Goal: Transaction & Acquisition: Download file/media

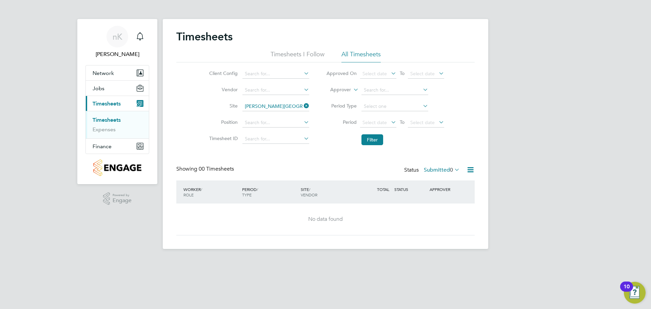
click at [279, 161] on div "Timesheets Timesheets I Follow All Timesheets Client Config Vendor Site [PERSON…" at bounding box center [325, 132] width 298 height 205
click at [293, 164] on div "Timesheets Timesheets I Follow All Timesheets Client Config Vendor Site [PERSON…" at bounding box center [325, 132] width 298 height 205
click at [444, 191] on div "APPROVER" at bounding box center [445, 189] width 35 height 12
click at [268, 157] on div "Timesheets Timesheets I Follow All Timesheets Client Config Vendor Site [PERSON…" at bounding box center [325, 132] width 298 height 205
click at [379, 91] on input at bounding box center [394, 89] width 67 height 9
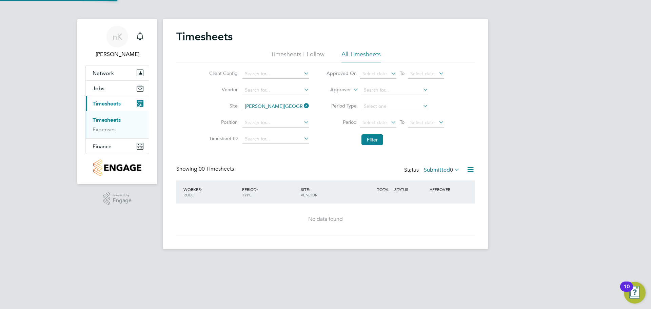
click at [385, 100] on li "Loading data" at bounding box center [394, 99] width 67 height 9
click at [385, 90] on input at bounding box center [394, 89] width 67 height 9
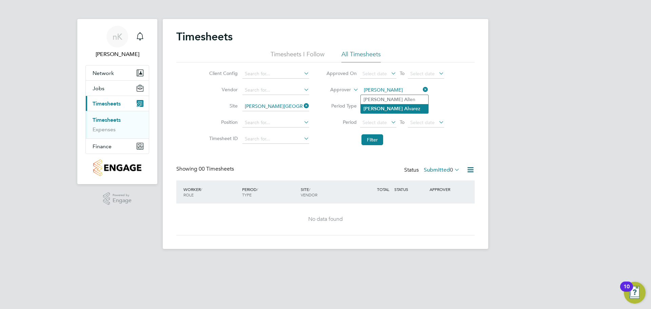
type input "[PERSON_NAME]"
click at [283, 106] on input at bounding box center [275, 106] width 67 height 9
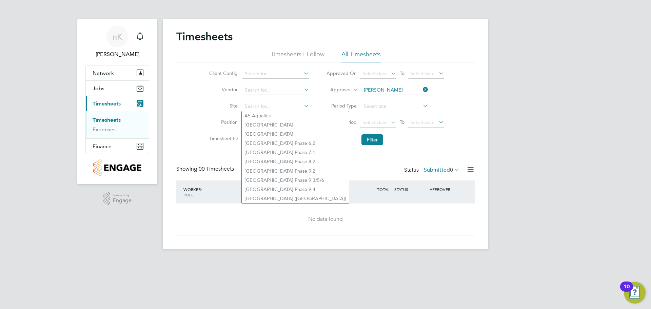
click at [336, 137] on li "Filter" at bounding box center [385, 140] width 135 height 18
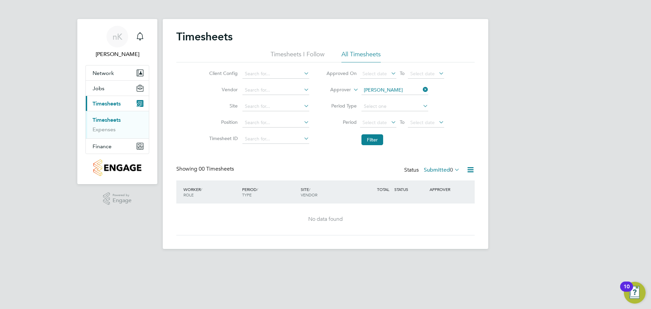
click at [109, 122] on link "Timesheets" at bounding box center [107, 120] width 28 height 6
click at [638, 285] on img "Open Resource Center, 10 new notifications" at bounding box center [635, 293] width 22 height 22
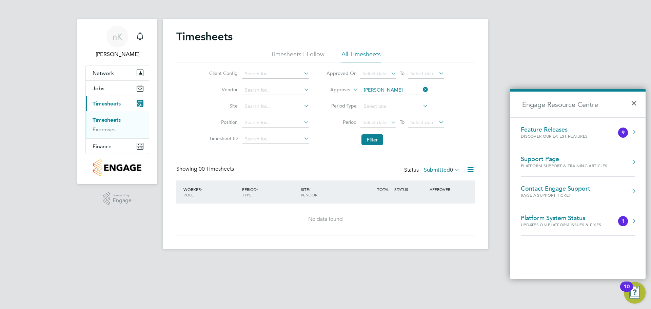
click at [529, 25] on div "nK [PERSON_NAME] Notifications Applications: Network Team Members Sites Workers…" at bounding box center [325, 130] width 651 height 260
drag, startPoint x: 294, startPoint y: 159, endPoint x: 285, endPoint y: 158, distance: 8.9
click at [293, 159] on div "Timesheets Timesheets I Follow All Timesheets Client Config Vendor Site Positio…" at bounding box center [325, 132] width 298 height 205
click at [269, 77] on input at bounding box center [275, 73] width 67 height 9
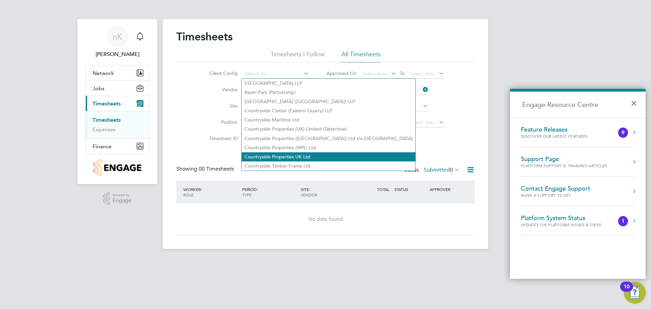
click at [295, 155] on li "Countryside Properties UK Ltd" at bounding box center [329, 156] width 174 height 9
type input "Countryside Properties UK Ltd"
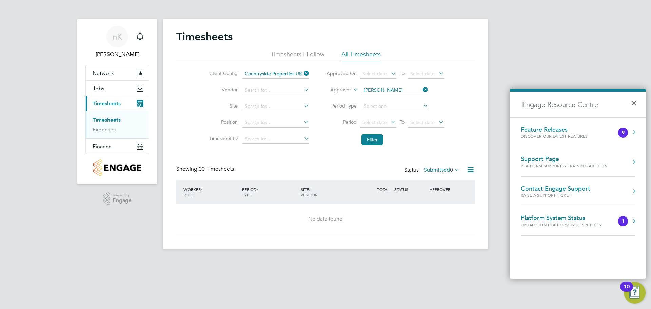
click at [296, 169] on div "Showing 00 Timesheets Status Submitted 0" at bounding box center [325, 172] width 298 height 15
click at [308, 16] on app-barbie "Timesheets Timesheets I Follow All Timesheets Client Config Countryside Propert…" at bounding box center [325, 124] width 325 height 249
click at [566, 49] on div "nK [PERSON_NAME] Notifications Applications: Network Team Members Sites Workers…" at bounding box center [325, 130] width 651 height 260
click at [636, 105] on button "×" at bounding box center [636, 101] width 10 height 15
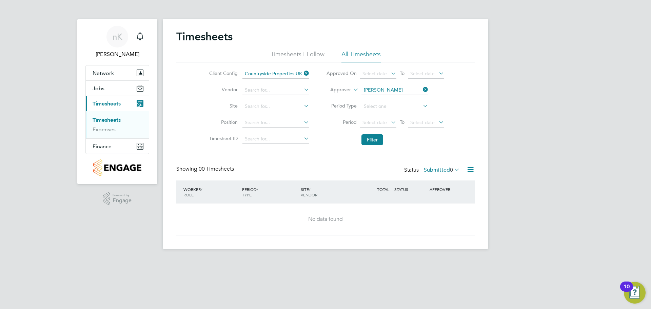
click at [409, 27] on div "Timesheets Timesheets I Follow All Timesheets Client Config Countryside Propert…" at bounding box center [325, 134] width 325 height 230
drag, startPoint x: 292, startPoint y: 105, endPoint x: 294, endPoint y: 109, distance: 5.2
click at [292, 105] on input at bounding box center [275, 106] width 67 height 9
click at [274, 115] on li "[PERSON_NAME][GEOGRAPHIC_DATA]" at bounding box center [275, 115] width 67 height 9
type input "[PERSON_NAME][GEOGRAPHIC_DATA]"
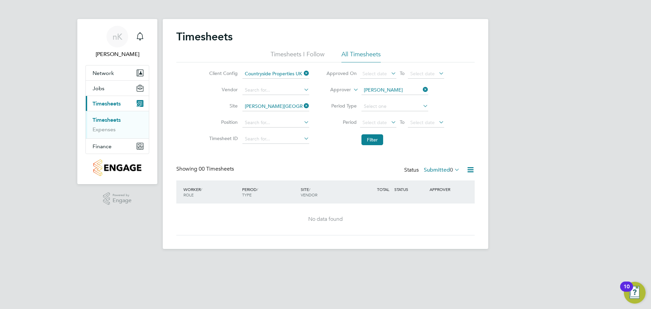
click at [302, 74] on icon at bounding box center [302, 72] width 0 height 9
click at [421, 89] on icon at bounding box center [421, 89] width 0 height 9
click at [275, 73] on input at bounding box center [275, 73] width 67 height 9
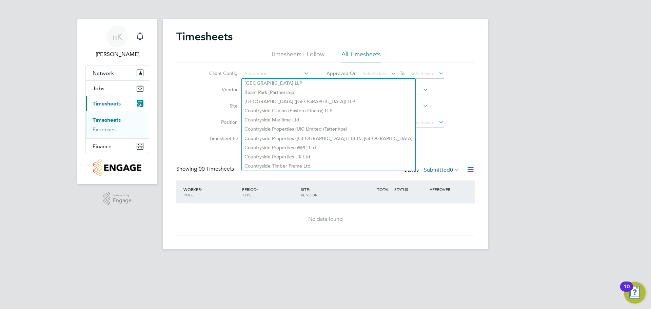
click at [474, 136] on div "Client Config Vendor Site [PERSON_NAME] Place Position Timesheet ID Approved On…" at bounding box center [325, 105] width 298 height 86
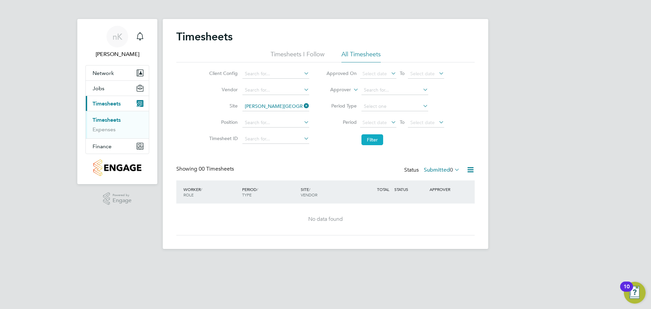
click at [378, 141] on button "Filter" at bounding box center [372, 139] width 22 height 11
click at [371, 140] on button "Filter" at bounding box center [372, 139] width 22 height 11
click at [353, 56] on li "All Timesheets" at bounding box center [360, 56] width 39 height 12
click at [368, 140] on button "Filter" at bounding box center [372, 139] width 22 height 11
click at [118, 146] on button "Finance" at bounding box center [117, 146] width 63 height 15
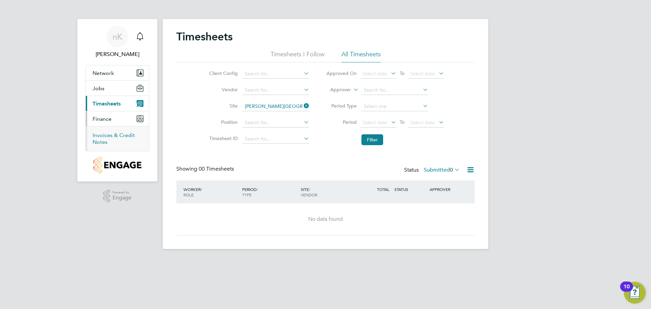
click at [117, 135] on link "Invoices & Credit Notes" at bounding box center [114, 138] width 42 height 13
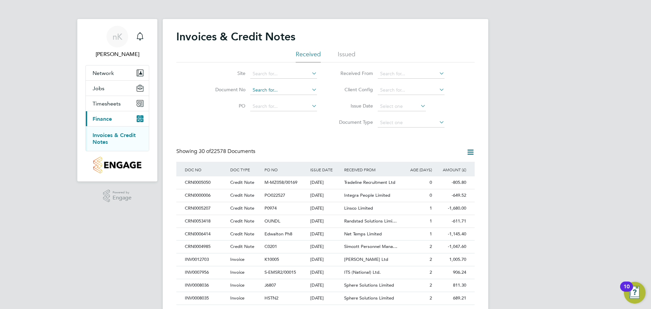
click at [294, 91] on input at bounding box center [283, 89] width 67 height 9
type input "m"
click at [292, 89] on input "[PERSON_NAME]" at bounding box center [283, 89] width 67 height 9
type input "m"
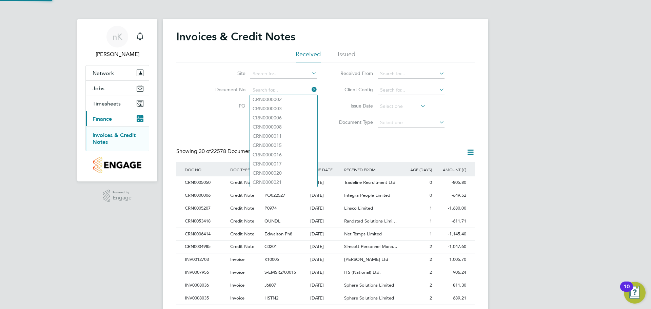
click at [310, 73] on icon at bounding box center [310, 72] width 0 height 9
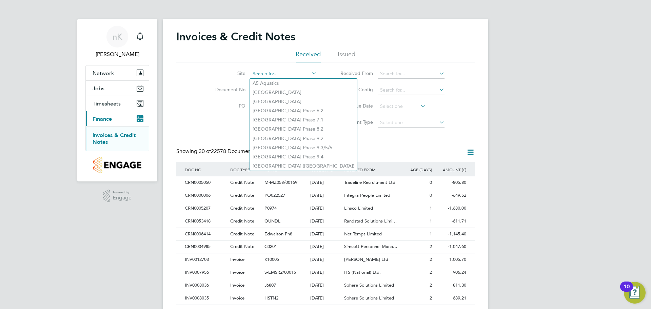
click at [289, 76] on input at bounding box center [283, 73] width 67 height 9
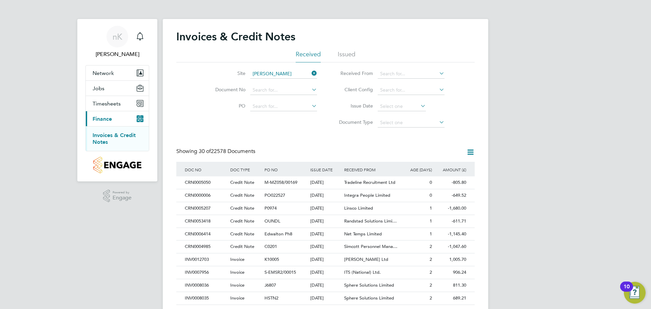
click at [285, 81] on li "[PERSON_NAME] ck Place" at bounding box center [283, 83] width 67 height 9
type input "[PERSON_NAME][GEOGRAPHIC_DATA]"
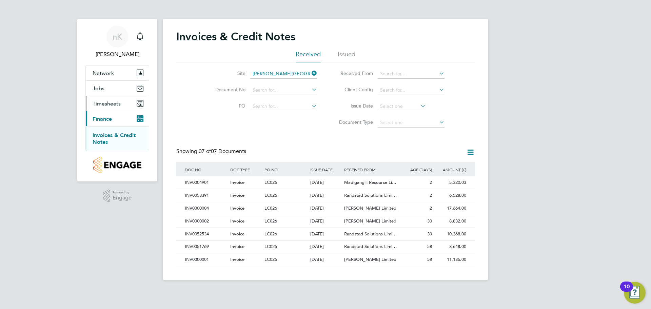
click at [113, 104] on span "Timesheets" at bounding box center [107, 103] width 28 height 6
click at [111, 121] on link "Timesheets" at bounding box center [107, 120] width 28 height 6
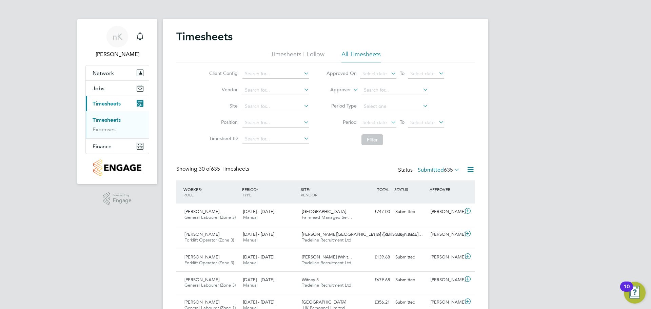
click at [352, 54] on li "All Timesheets" at bounding box center [360, 56] width 39 height 12
click at [277, 105] on input at bounding box center [275, 106] width 67 height 9
click at [257, 114] on b "[PERSON_NAME]" at bounding box center [263, 116] width 39 height 6
type input "[PERSON_NAME][GEOGRAPHIC_DATA]"
click at [370, 137] on button "Filter" at bounding box center [372, 139] width 22 height 11
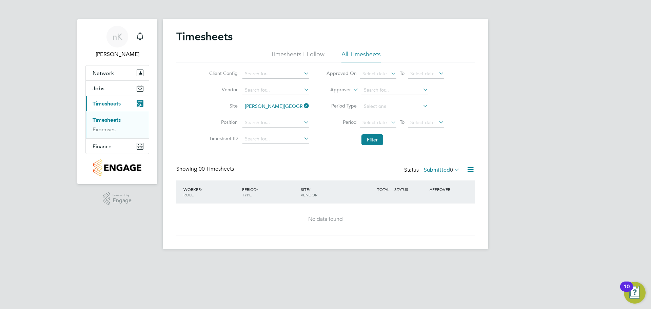
click at [453, 166] on icon at bounding box center [453, 169] width 0 height 9
click at [440, 181] on li "All" at bounding box center [437, 181] width 31 height 9
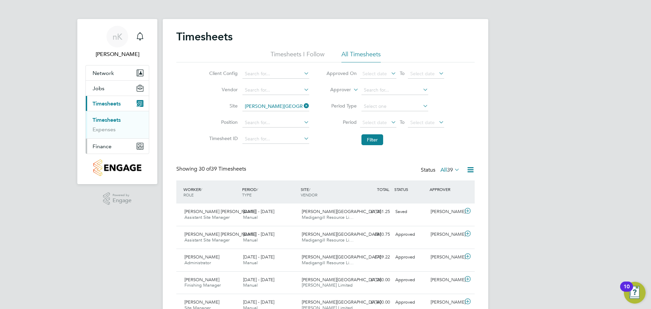
click at [106, 143] on span "Finance" at bounding box center [102, 146] width 19 height 6
click at [125, 147] on button "Finance" at bounding box center [117, 146] width 63 height 15
click at [124, 135] on link "Invoices & Credit Notes" at bounding box center [114, 138] width 42 height 13
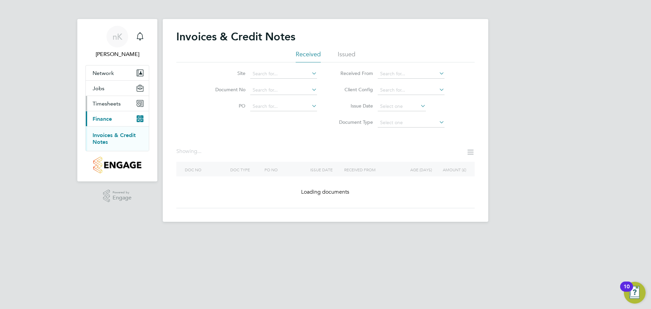
click at [117, 102] on span "Timesheets" at bounding box center [107, 103] width 28 height 6
click at [101, 146] on span "Finance" at bounding box center [102, 146] width 19 height 6
click at [121, 135] on link "Invoices & Credit Notes" at bounding box center [114, 138] width 43 height 13
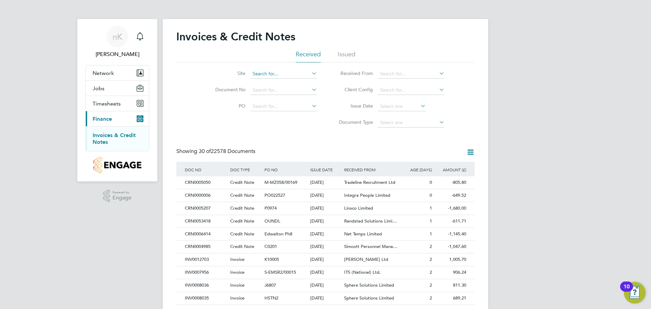
click at [274, 73] on input at bounding box center [283, 73] width 67 height 9
click at [275, 85] on li "[PERSON_NAME][GEOGRAPHIC_DATA]" at bounding box center [283, 83] width 67 height 9
type input "[PERSON_NAME][GEOGRAPHIC_DATA]"
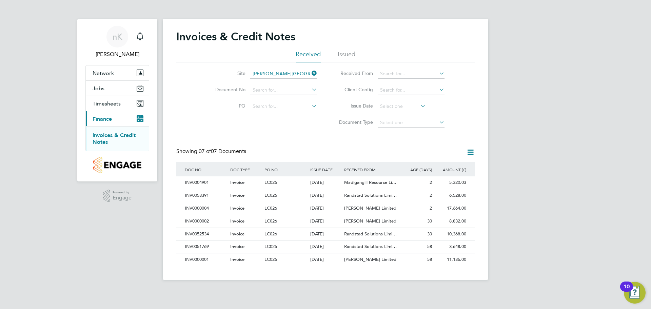
click at [473, 154] on icon at bounding box center [470, 152] width 8 height 8
click at [379, 144] on div "Invoices & Credit Notes Received Issued Site [PERSON_NAME] Place Document No PO…" at bounding box center [325, 148] width 298 height 236
click at [332, 179] on div "[DATE]" at bounding box center [325, 182] width 34 height 13
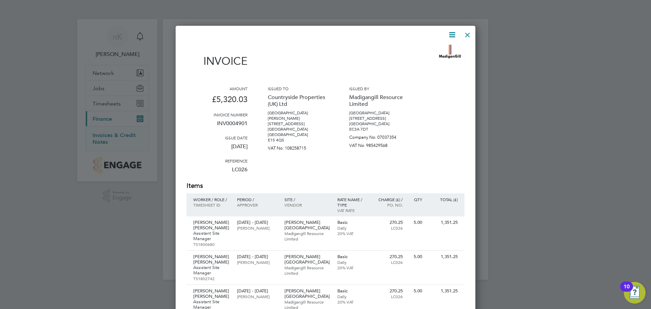
click at [453, 36] on icon at bounding box center [452, 35] width 8 height 8
click at [386, 155] on div "Issued by Madigangill Resource Limited [GEOGRAPHIC_DATA] [STREET_ADDRESS] [GEOG…" at bounding box center [379, 133] width 61 height 95
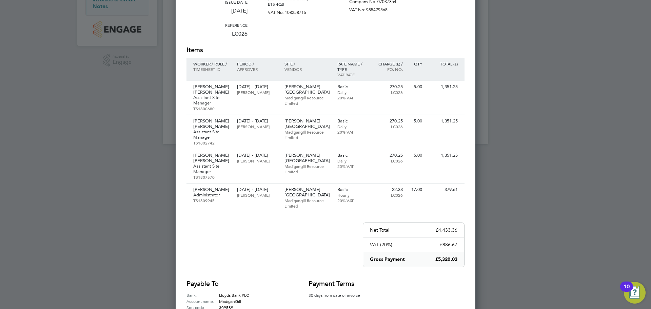
drag, startPoint x: 506, startPoint y: 83, endPoint x: 498, endPoint y: 83, distance: 8.8
click at [506, 83] on div at bounding box center [325, 154] width 651 height 309
click at [611, 88] on div at bounding box center [325, 154] width 651 height 309
click at [539, 18] on div at bounding box center [325, 154] width 651 height 309
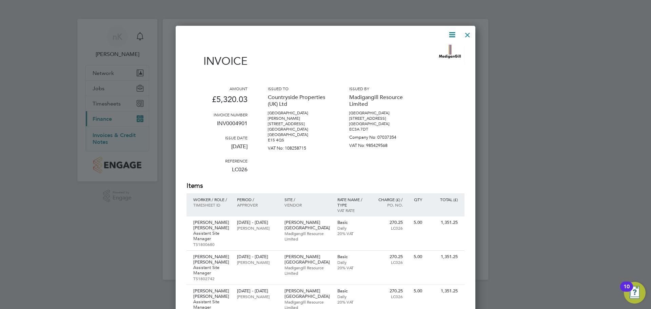
click at [461, 29] on div at bounding box center [467, 33] width 12 height 12
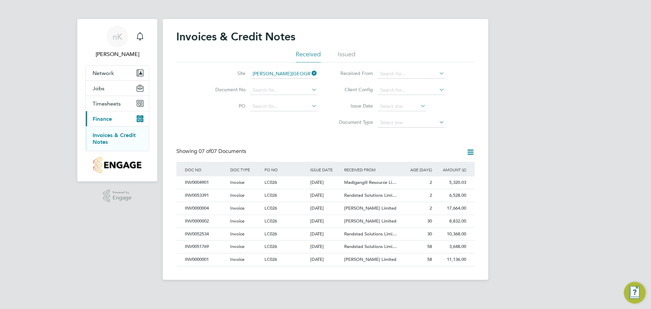
click at [467, 32] on div "Invoices & Credit Notes" at bounding box center [325, 40] width 298 height 20
click at [564, 95] on div "nK [PERSON_NAME] Notifications Applications: Network Team Members Sites Workers…" at bounding box center [325, 145] width 651 height 291
click at [109, 136] on link "Invoices & Credit Notes" at bounding box center [114, 138] width 43 height 13
click at [471, 151] on icon at bounding box center [470, 152] width 8 height 8
click at [392, 148] on div "Showing 07 of 07 Documents" at bounding box center [325, 155] width 298 height 14
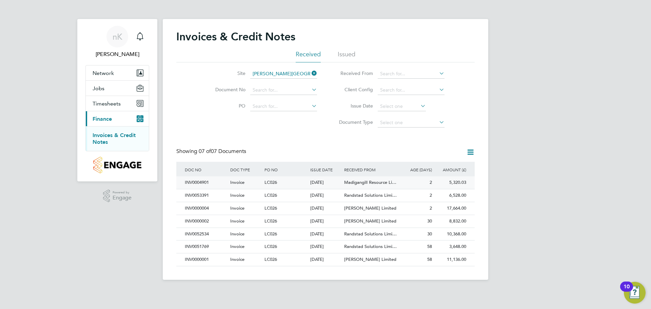
click at [367, 181] on span "Madigangill Resource Li…" at bounding box center [370, 182] width 52 height 6
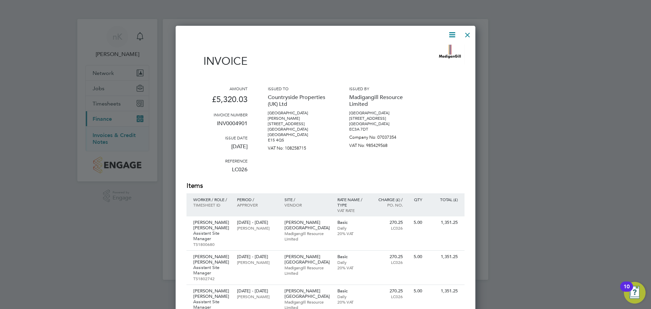
click at [451, 33] on icon at bounding box center [452, 35] width 8 height 8
click at [437, 51] on li "Download Invoice" at bounding box center [431, 50] width 47 height 9
click at [584, 107] on div at bounding box center [325, 154] width 651 height 309
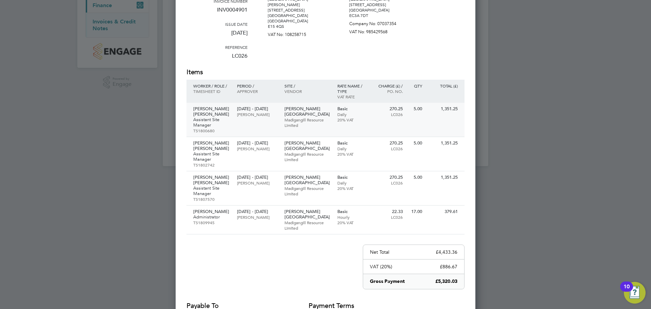
scroll to position [102, 0]
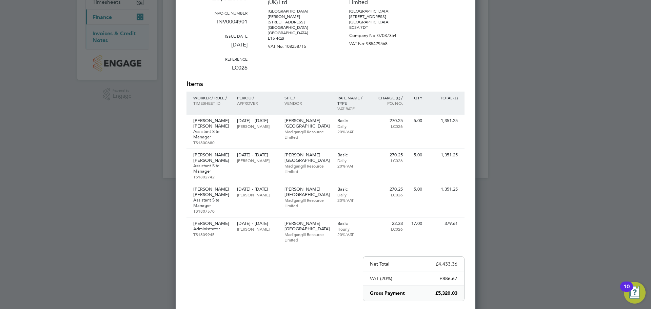
click at [118, 135] on div at bounding box center [325, 154] width 651 height 309
drag, startPoint x: 569, startPoint y: 124, endPoint x: 455, endPoint y: 123, distance: 113.6
click at [569, 124] on div at bounding box center [325, 154] width 651 height 309
click at [560, 90] on div at bounding box center [325, 154] width 651 height 309
click at [515, 88] on div at bounding box center [325, 154] width 651 height 309
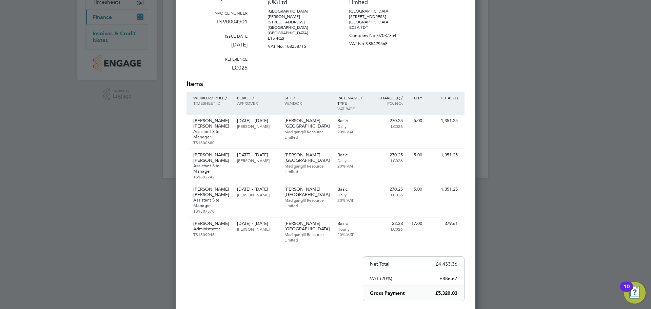
click at [112, 134] on div at bounding box center [325, 154] width 651 height 309
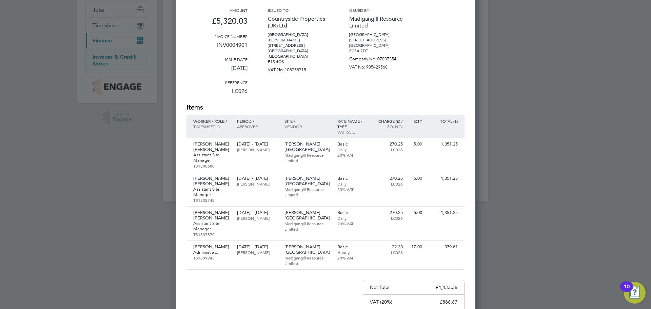
scroll to position [0, 0]
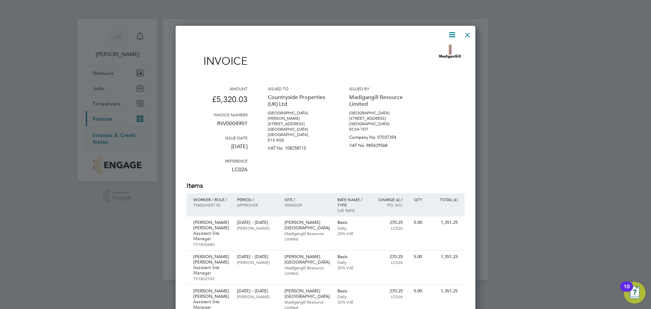
click at [455, 33] on icon at bounding box center [452, 35] width 8 height 8
click at [408, 160] on div "Issued by Madigangill Resource Limited [GEOGRAPHIC_DATA] [STREET_ADDRESS] [GEOG…" at bounding box center [379, 133] width 61 height 95
click at [259, 231] on p "[PERSON_NAME]" at bounding box center [257, 227] width 40 height 5
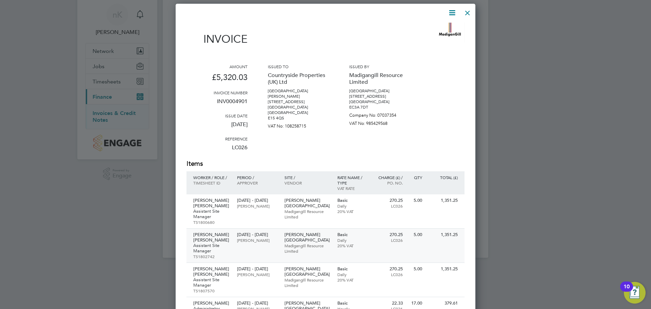
scroll to position [34, 0]
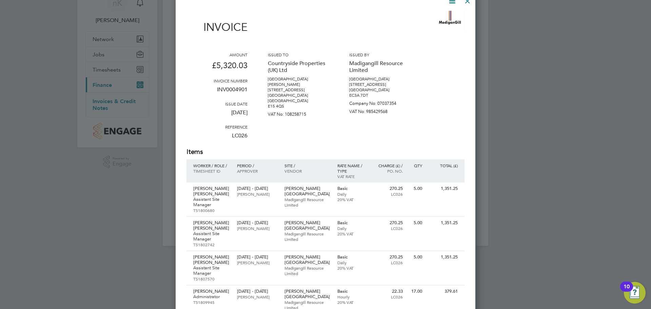
click at [522, 56] on div at bounding box center [325, 154] width 651 height 309
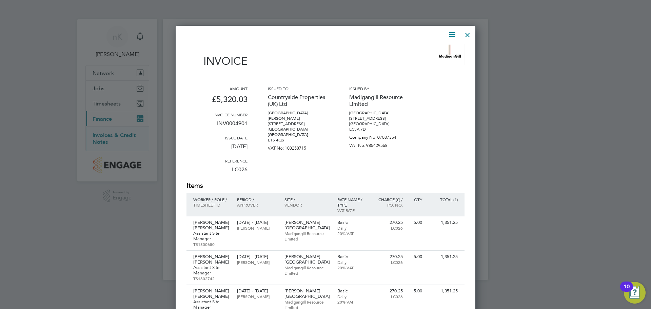
click at [472, 37] on div at bounding box center [467, 33] width 12 height 12
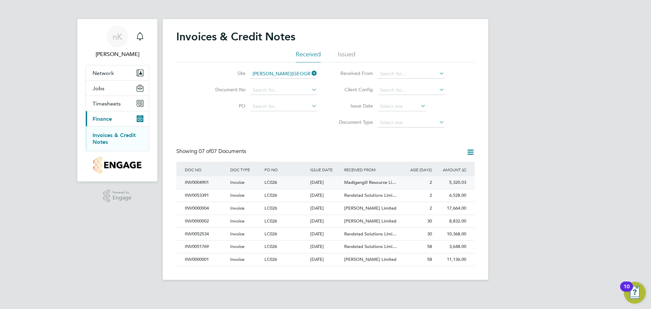
drag, startPoint x: 407, startPoint y: 178, endPoint x: 397, endPoint y: 183, distance: 10.9
click at [397, 183] on div "Madigangill Resource Li…" at bounding box center [370, 182] width 57 height 13
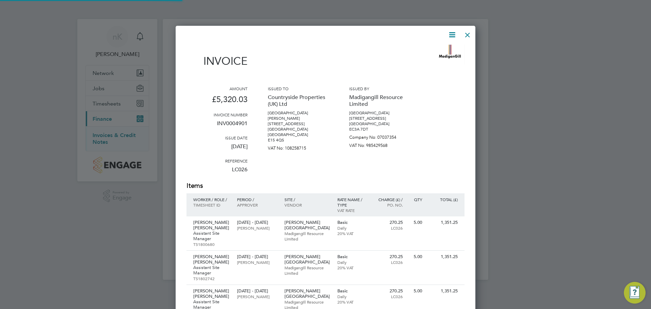
scroll to position [442, 300]
click at [466, 39] on div at bounding box center [467, 33] width 12 height 12
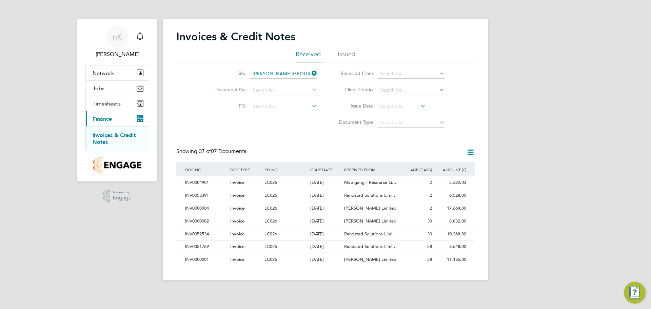
click at [561, 213] on div "nK [PERSON_NAME] Notifications Applications: Network Team Members Sites Workers…" at bounding box center [325, 145] width 651 height 291
click at [106, 102] on span "Timesheets" at bounding box center [107, 103] width 28 height 6
click at [111, 104] on span "Timesheets" at bounding box center [107, 103] width 28 height 6
click at [107, 121] on link "Timesheets" at bounding box center [107, 120] width 28 height 6
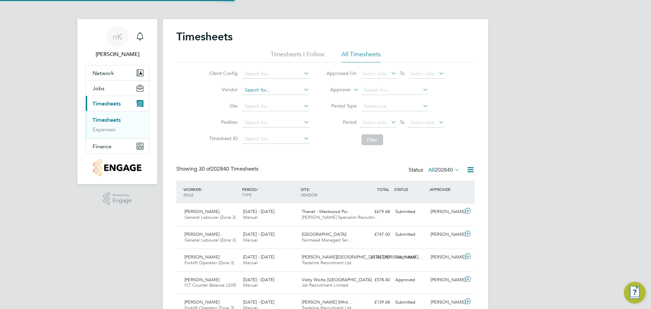
scroll to position [17, 59]
click at [275, 106] on input at bounding box center [275, 106] width 67 height 9
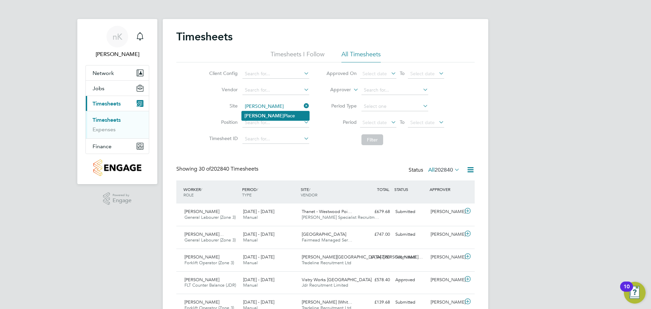
click at [268, 115] on li "[PERSON_NAME][GEOGRAPHIC_DATA]" at bounding box center [275, 115] width 67 height 9
type input "[PERSON_NAME][GEOGRAPHIC_DATA]"
click at [320, 167] on div "Showing 30 of 202840 Timesheets Status All 202840" at bounding box center [325, 172] width 298 height 15
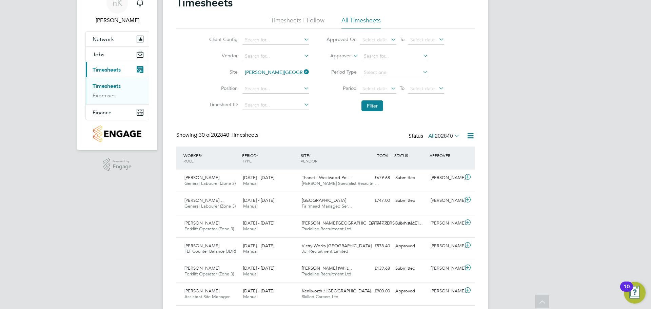
click at [447, 136] on span "202840" at bounding box center [444, 136] width 18 height 7
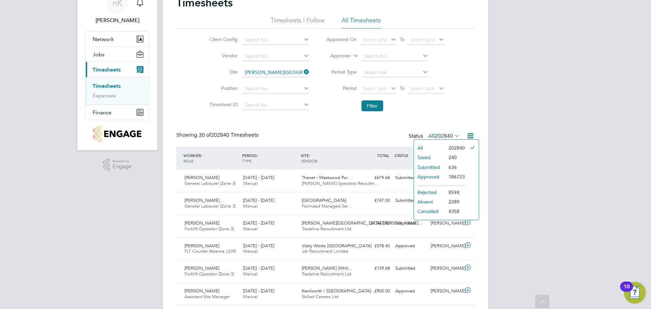
click at [452, 166] on li "636" at bounding box center [455, 166] width 20 height 9
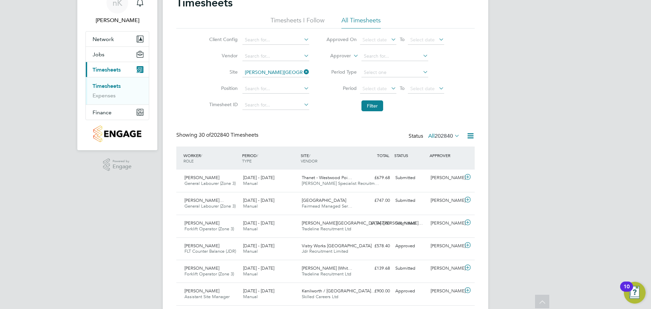
click at [452, 134] on span "202840" at bounding box center [444, 136] width 18 height 7
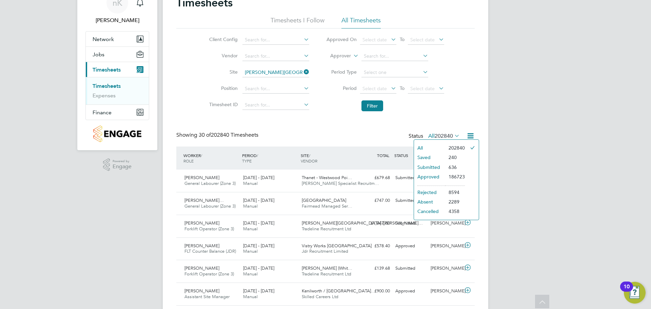
click at [434, 167] on li "Submitted" at bounding box center [429, 166] width 31 height 9
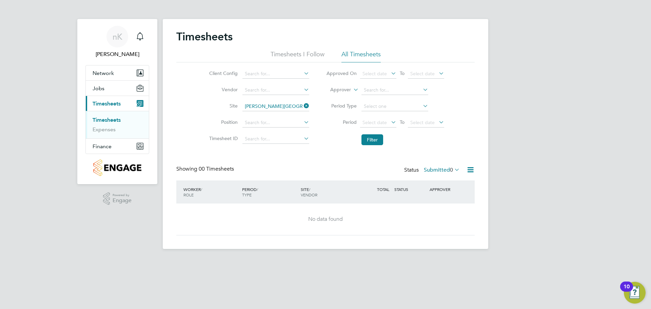
click at [453, 170] on icon at bounding box center [453, 169] width 0 height 9
click at [429, 180] on li "All" at bounding box center [437, 181] width 31 height 9
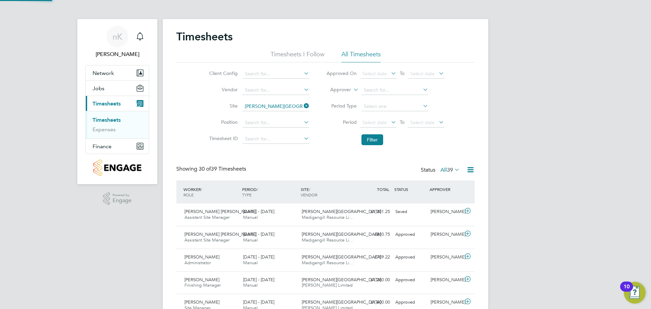
scroll to position [17, 59]
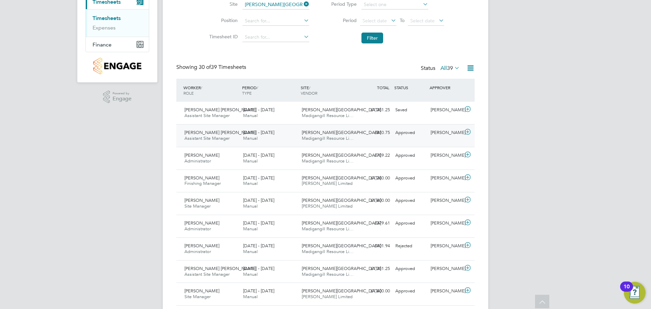
click at [346, 135] on div "[PERSON_NAME] Place Madigangill Resource Li…" at bounding box center [328, 135] width 59 height 17
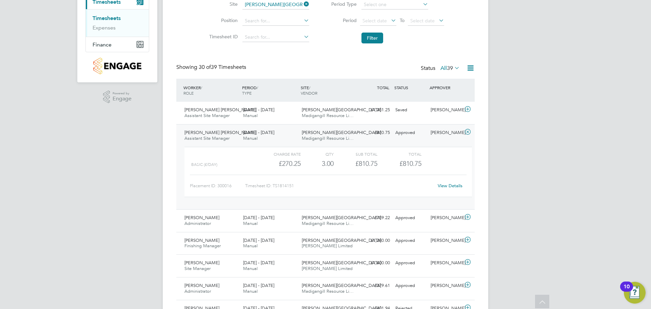
click at [101, 45] on span "Finance" at bounding box center [102, 44] width 19 height 6
click at [107, 31] on link "Invoices & Credit Notes" at bounding box center [114, 36] width 42 height 13
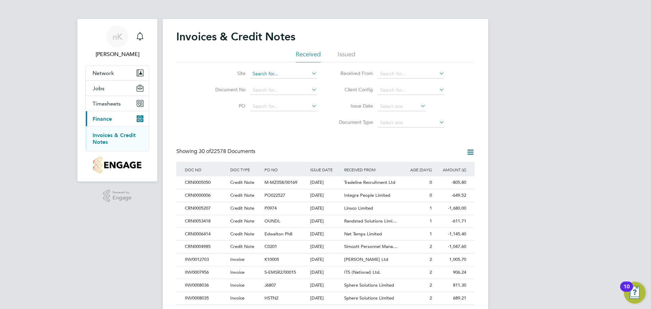
click at [287, 72] on input at bounding box center [283, 73] width 67 height 9
click at [284, 83] on li "[PERSON_NAME][GEOGRAPHIC_DATA]" at bounding box center [283, 83] width 67 height 9
type input "[PERSON_NAME][GEOGRAPHIC_DATA]"
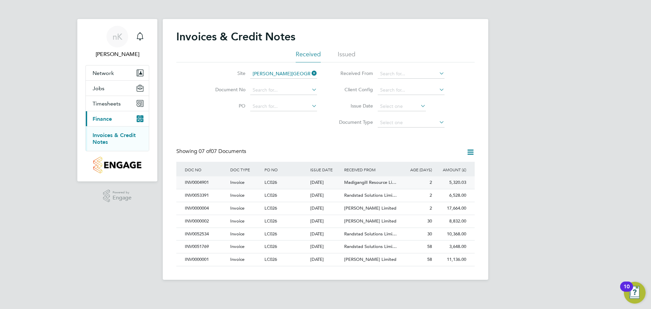
click at [336, 183] on div "[DATE]" at bounding box center [325, 182] width 34 height 13
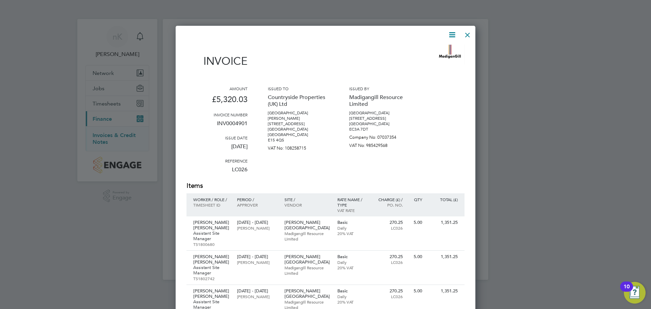
click at [451, 35] on icon at bounding box center [452, 35] width 8 height 8
click at [442, 51] on li "Download Invoice" at bounding box center [431, 50] width 47 height 9
click at [451, 38] on icon at bounding box center [452, 35] width 8 height 8
click at [436, 50] on li "Download Invoice" at bounding box center [431, 50] width 47 height 9
click at [456, 35] on icon at bounding box center [452, 35] width 8 height 8
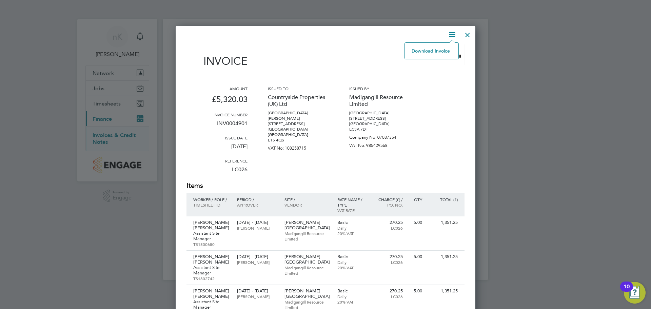
click at [445, 53] on li "Download Invoice" at bounding box center [431, 50] width 47 height 9
click at [468, 35] on div at bounding box center [467, 33] width 12 height 12
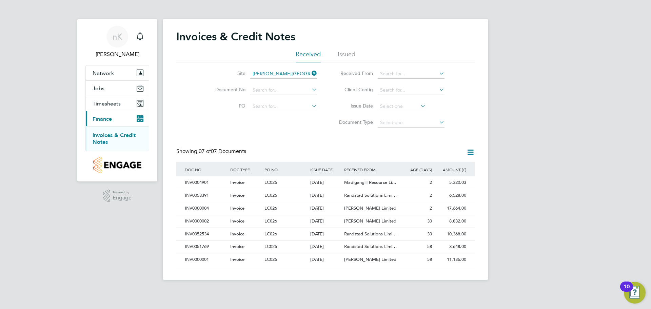
click at [565, 136] on div "nK [PERSON_NAME] Notifications Applications: Network Team Members Sites Workers…" at bounding box center [325, 145] width 651 height 291
click at [113, 104] on span "Timesheets" at bounding box center [107, 103] width 28 height 6
click at [110, 118] on link "Timesheets" at bounding box center [107, 120] width 28 height 6
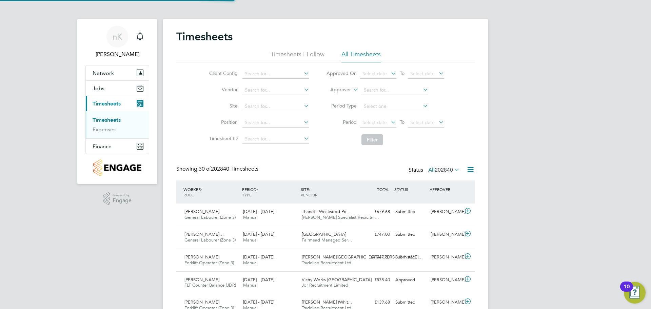
scroll to position [17, 59]
click at [267, 91] on input at bounding box center [275, 89] width 67 height 9
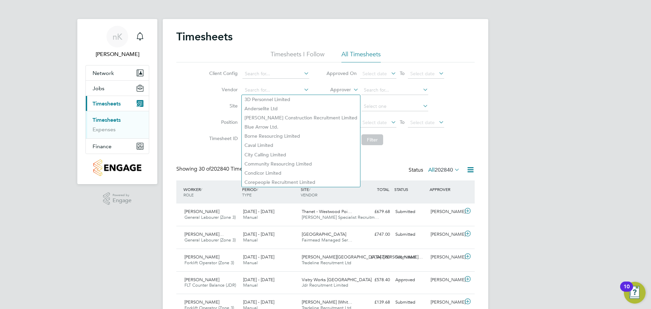
click at [204, 106] on li "Site" at bounding box center [258, 106] width 119 height 16
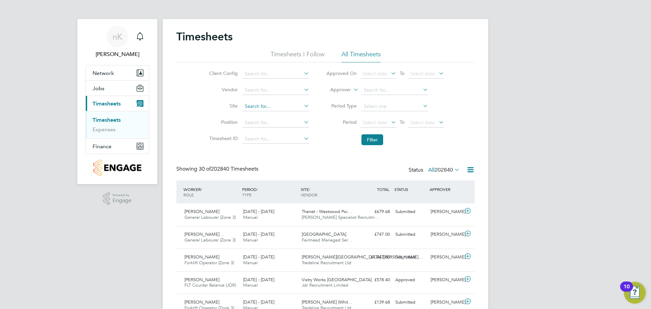
click at [251, 110] on input at bounding box center [275, 106] width 67 height 9
click at [274, 115] on li "[PERSON_NAME][GEOGRAPHIC_DATA]" at bounding box center [275, 115] width 67 height 9
type input "[PERSON_NAME][GEOGRAPHIC_DATA]"
click at [452, 170] on span "202840" at bounding box center [444, 169] width 18 height 7
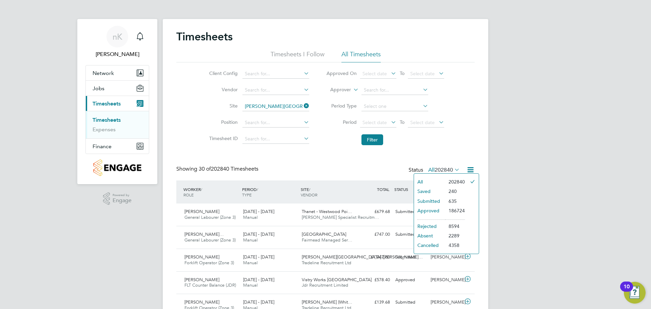
click at [438, 183] on li "All" at bounding box center [429, 181] width 31 height 9
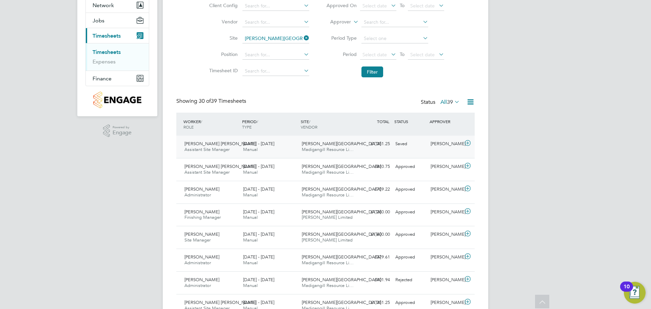
click at [401, 143] on div "Saved" at bounding box center [410, 143] width 35 height 11
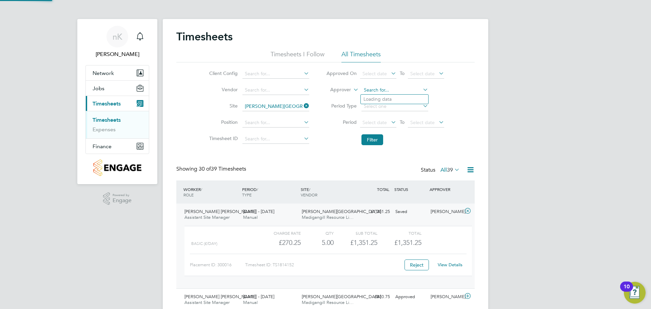
click at [368, 89] on input at bounding box center [394, 89] width 67 height 9
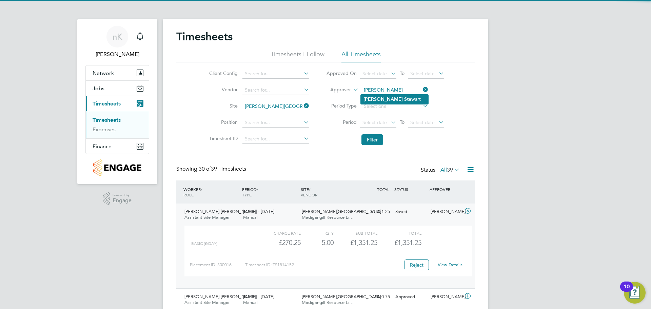
click at [400, 99] on li "[PERSON_NAME] wart" at bounding box center [394, 99] width 67 height 9
type input "[PERSON_NAME]"
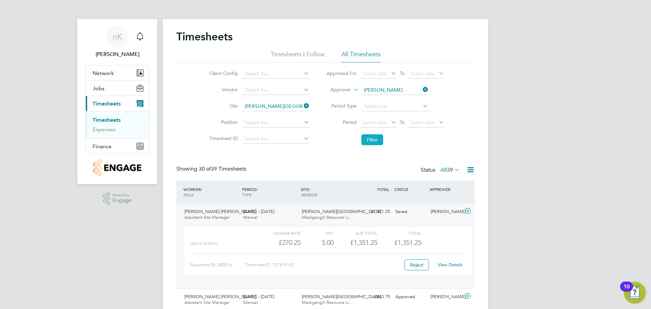
click at [373, 141] on button "Filter" at bounding box center [372, 139] width 22 height 11
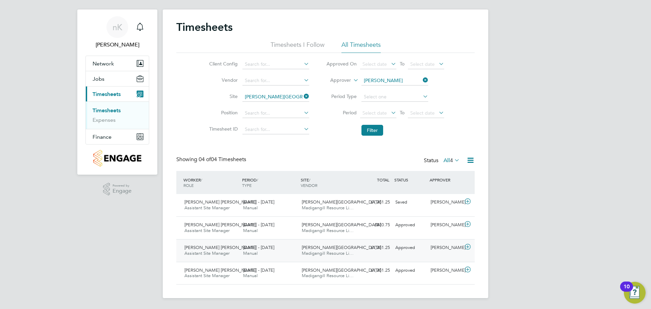
drag, startPoint x: 379, startPoint y: 257, endPoint x: 375, endPoint y: 254, distance: 5.4
click at [375, 254] on div "[PERSON_NAME] [PERSON_NAME] Assistant Site Manager [DATE] - [DATE] [DATE] - [DA…" at bounding box center [325, 250] width 298 height 23
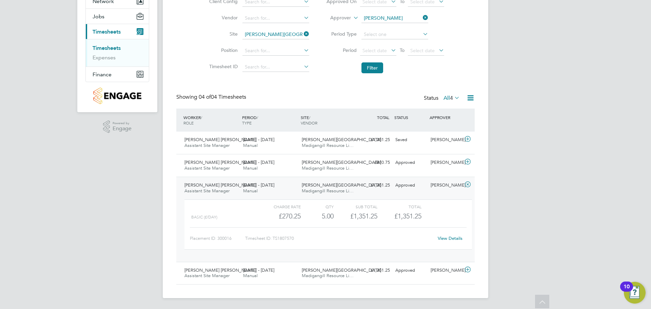
click at [361, 195] on div "[PERSON_NAME] [PERSON_NAME] Assistant Site Manager [DATE] - [DATE] [DATE] - [DA…" at bounding box center [325, 219] width 298 height 85
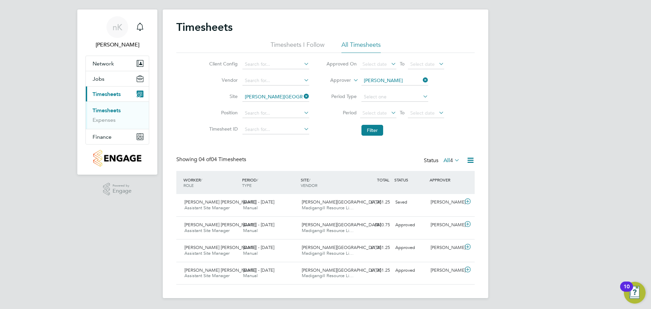
click at [421, 79] on icon at bounding box center [421, 79] width 0 height 9
click at [408, 81] on input at bounding box center [394, 80] width 67 height 9
click at [392, 91] on li "[PERSON_NAME] rrow" at bounding box center [394, 89] width 67 height 9
type input "[PERSON_NAME]"
click at [376, 128] on button "Filter" at bounding box center [372, 130] width 22 height 11
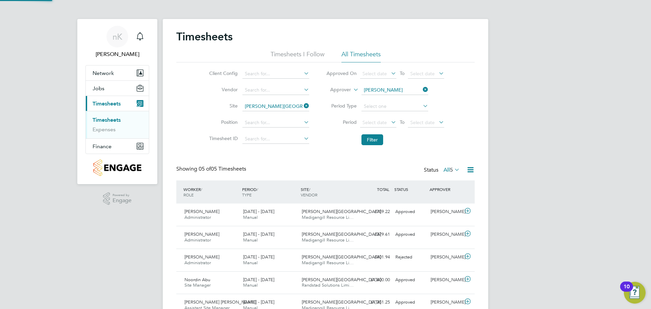
scroll to position [3, 3]
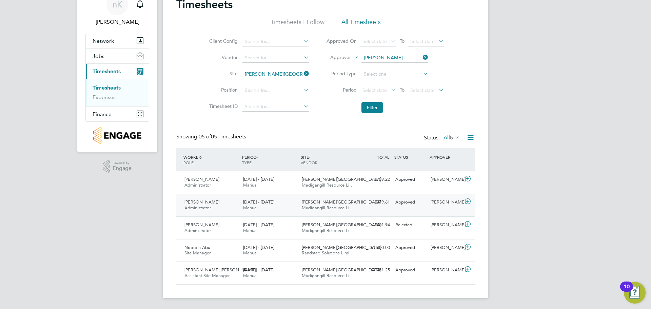
click at [369, 203] on div "£379.61 Approved" at bounding box center [374, 202] width 35 height 11
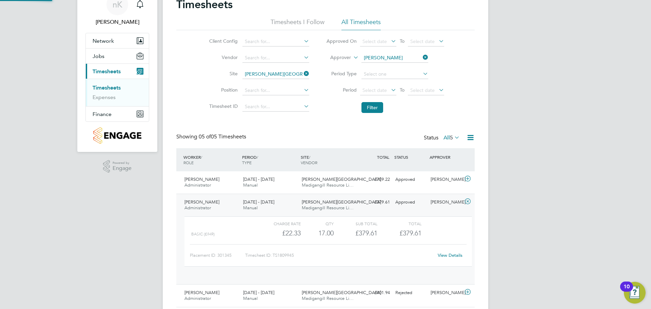
scroll to position [12, 66]
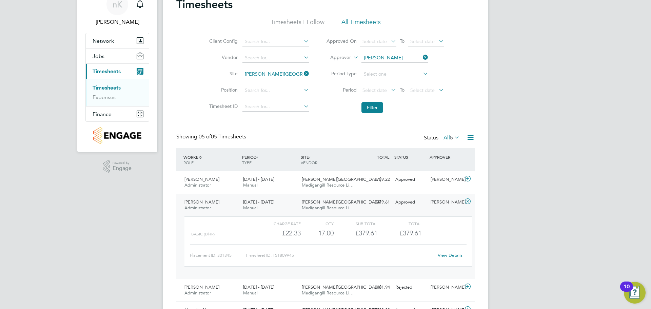
click at [454, 256] on link "View Details" at bounding box center [450, 255] width 25 height 6
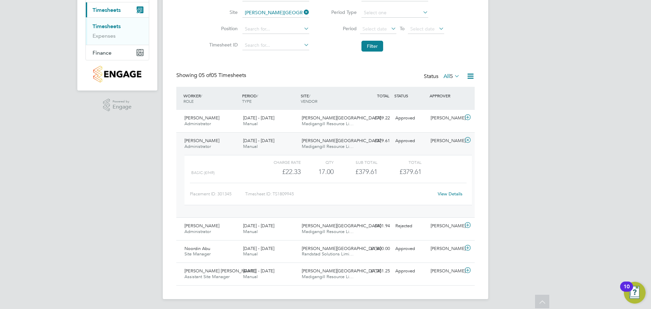
scroll to position [95, 0]
click at [342, 121] on span "Madigangill Resource Li…" at bounding box center [328, 123] width 52 height 6
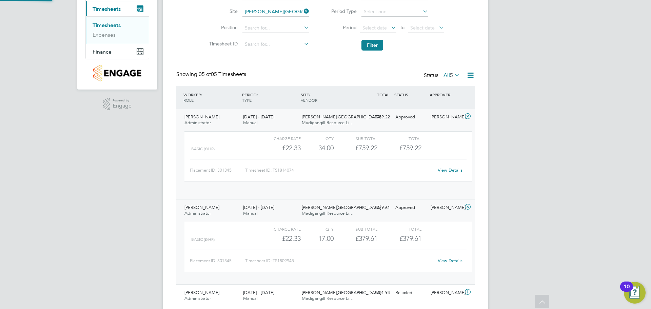
scroll to position [12, 66]
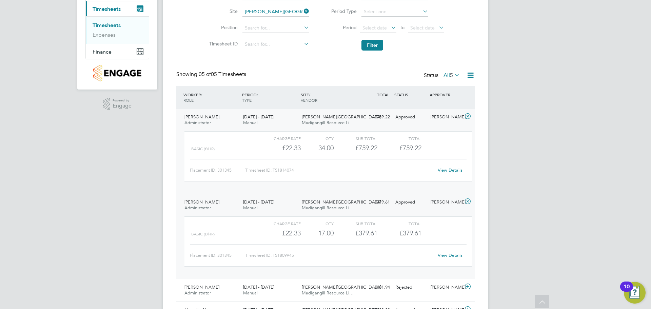
click at [305, 135] on div "QTY" at bounding box center [317, 138] width 33 height 8
click at [324, 141] on div "QTY" at bounding box center [317, 138] width 33 height 8
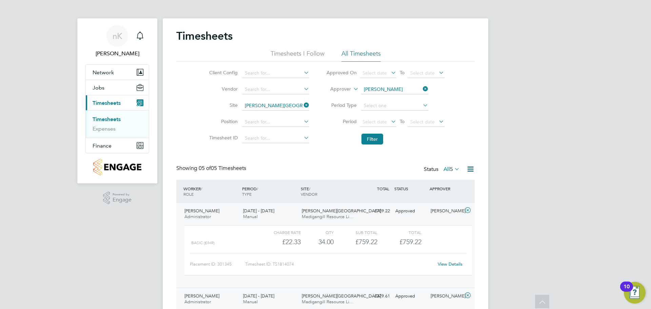
scroll to position [0, 0]
click at [421, 88] on icon at bounding box center [421, 89] width 0 height 9
click at [402, 89] on input at bounding box center [394, 89] width 67 height 9
click at [404, 98] on b "Ste" at bounding box center [407, 100] width 7 height 6
type input "[PERSON_NAME]"
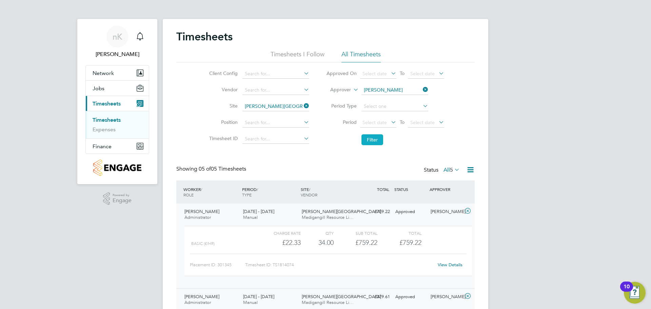
click at [376, 142] on button "Filter" at bounding box center [372, 139] width 22 height 11
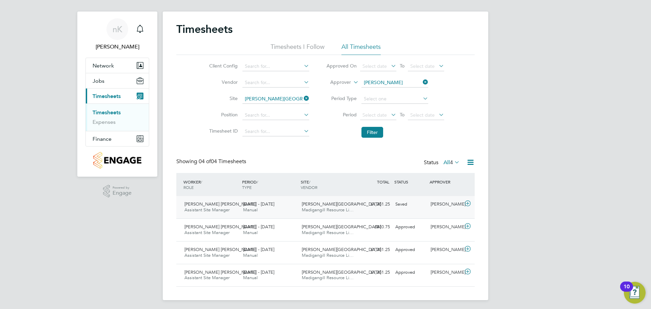
scroll to position [9, 0]
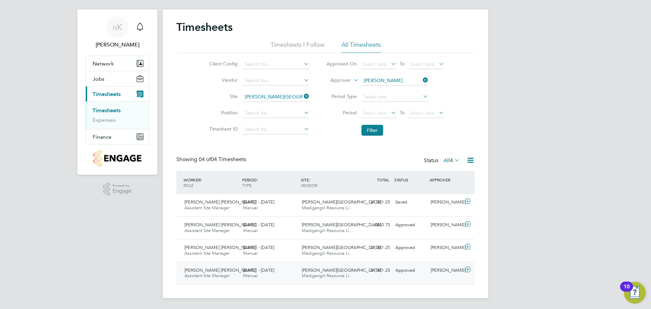
click at [221, 270] on div "[PERSON_NAME] [PERSON_NAME] Assistant Site Manager [DATE] - [DATE]" at bounding box center [211, 273] width 59 height 17
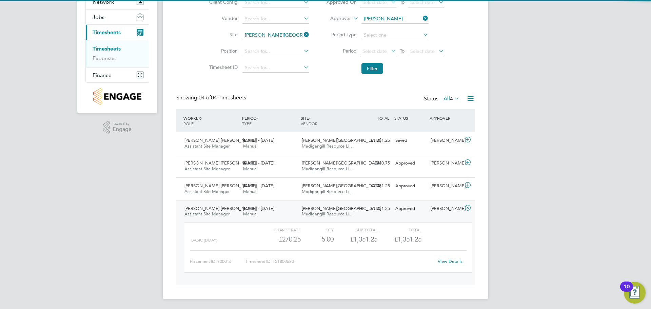
scroll to position [72, 0]
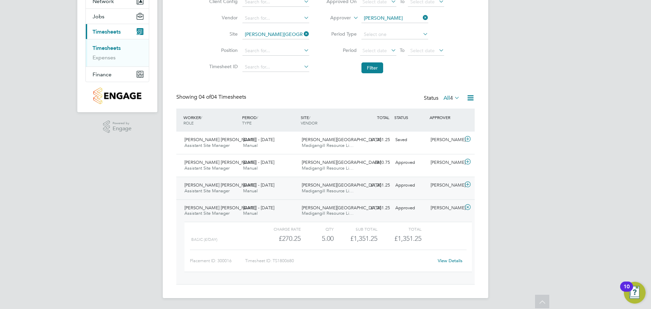
click at [274, 185] on span "[DATE] - [DATE]" at bounding box center [258, 185] width 31 height 6
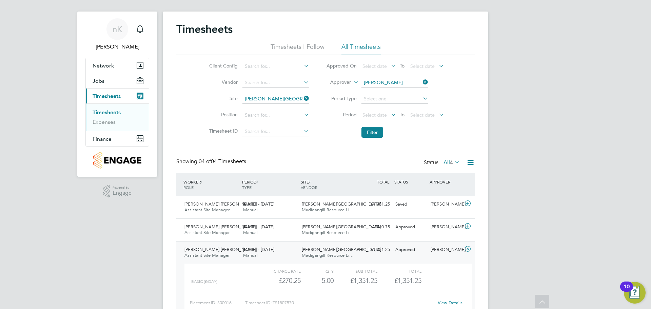
scroll to position [0, 0]
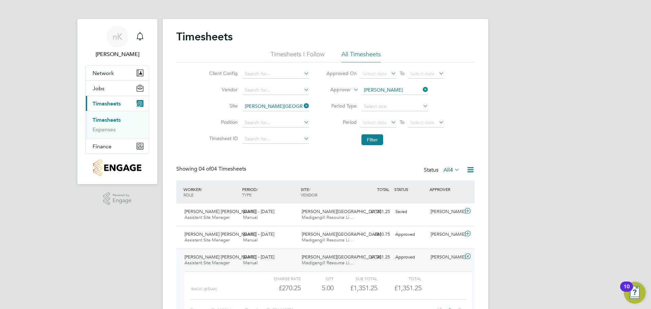
click at [421, 88] on icon at bounding box center [421, 89] width 0 height 9
click at [278, 88] on input at bounding box center [275, 89] width 67 height 9
click at [284, 98] on li "Madi gangill Resource Limited" at bounding box center [277, 99] width 70 height 9
type input "Madigangill Resource Limited"
click at [377, 140] on button "Filter" at bounding box center [372, 139] width 22 height 11
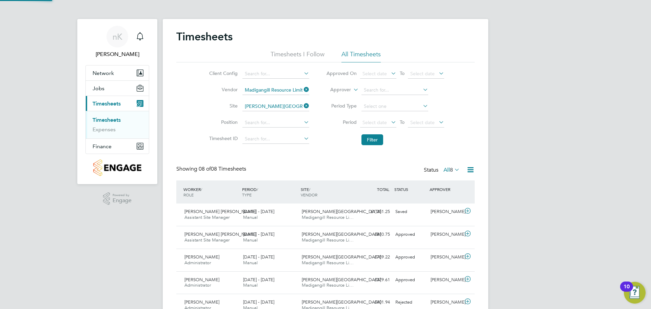
scroll to position [17, 59]
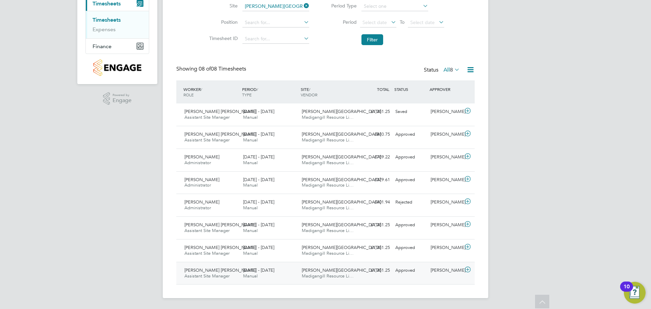
click at [369, 273] on div "£1,351.25 Approved" at bounding box center [374, 270] width 35 height 11
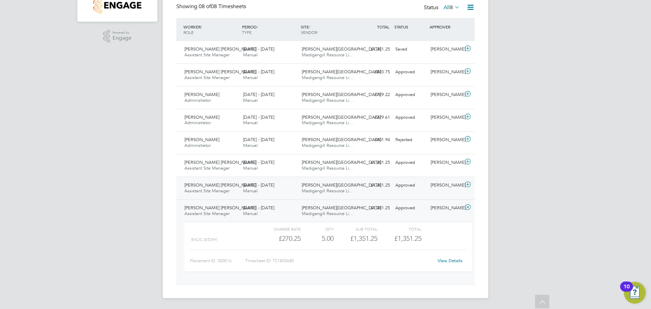
click at [289, 188] on div "[DATE] - [DATE] Manual" at bounding box center [269, 188] width 59 height 17
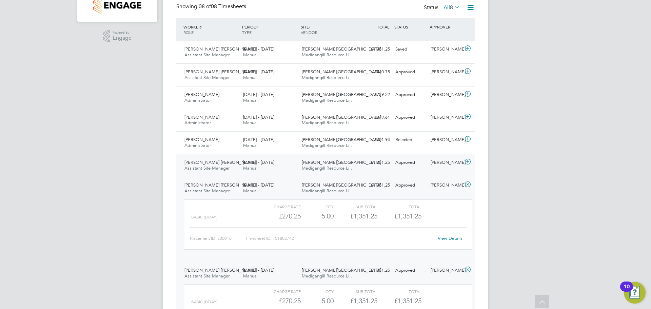
click at [278, 162] on div "[DATE] - [DATE] Manual" at bounding box center [269, 165] width 59 height 17
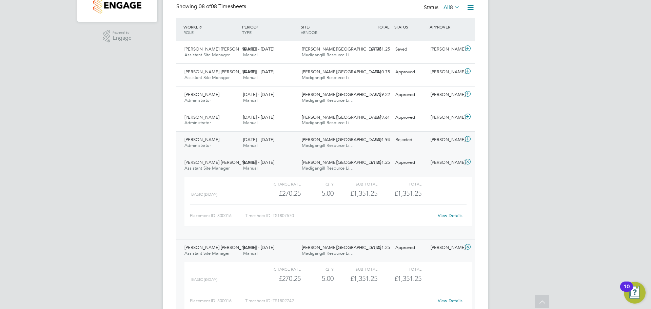
click at [283, 138] on div "[DATE] - [DATE] Manual" at bounding box center [269, 142] width 59 height 17
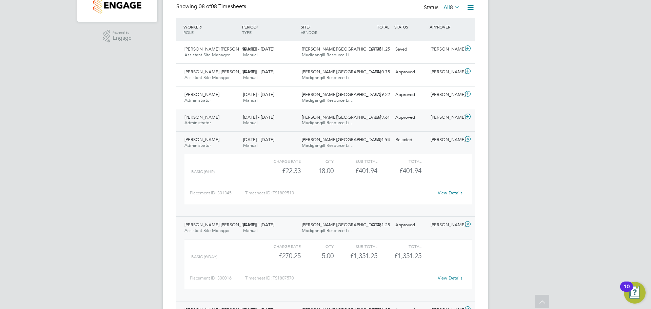
click at [275, 122] on div "[DATE] - [DATE] Manual" at bounding box center [269, 120] width 59 height 17
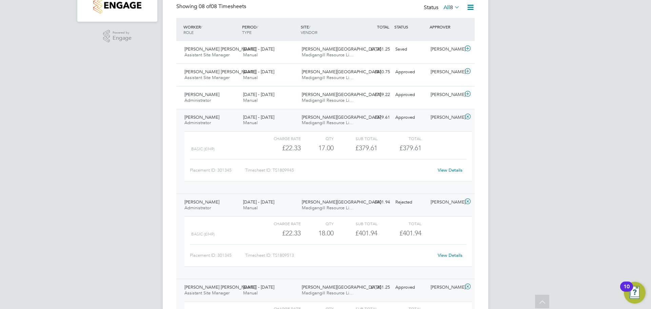
click at [530, 187] on div "nK [PERSON_NAME] Notifications Applications: Network Team Members Sites Workers…" at bounding box center [325, 198] width 651 height 721
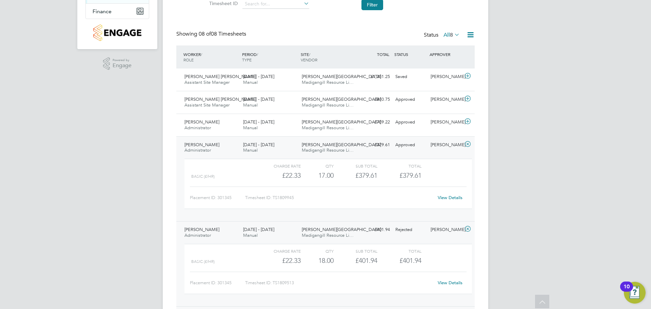
scroll to position [136, 0]
click at [449, 198] on link "View Details" at bounding box center [450, 197] width 25 height 6
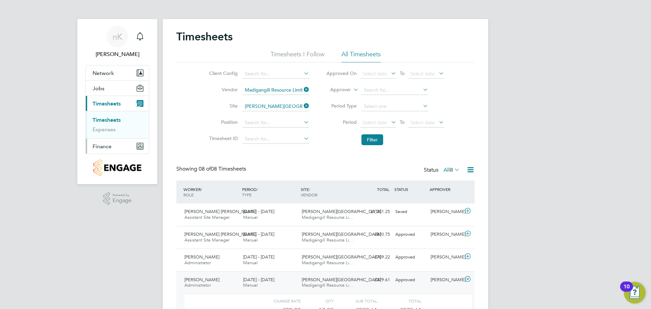
click at [106, 146] on span "Finance" at bounding box center [102, 146] width 19 height 6
click at [102, 148] on span "Finance" at bounding box center [102, 146] width 19 height 6
click at [105, 138] on link "Invoices & Credit Notes" at bounding box center [114, 138] width 42 height 13
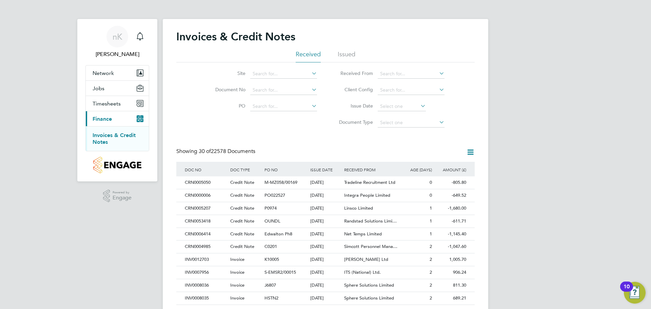
scroll to position [13, 46]
click at [247, 146] on div "Invoices & Credit Notes Received Issued Site Document No PO Status Paid Date Is…" at bounding box center [325, 302] width 298 height 545
click at [280, 72] on input at bounding box center [283, 73] width 67 height 9
type input "[PERSON_NAME][GEOGRAPHIC_DATA]"
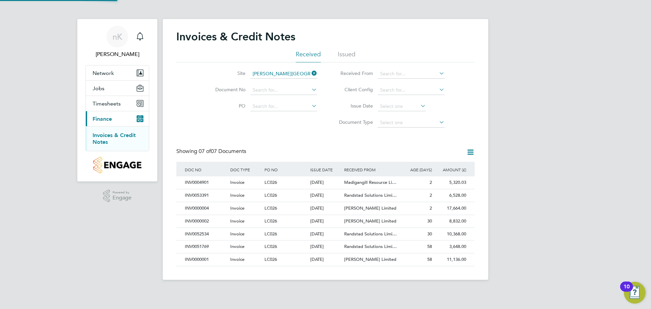
click at [472, 154] on icon at bounding box center [470, 152] width 8 height 8
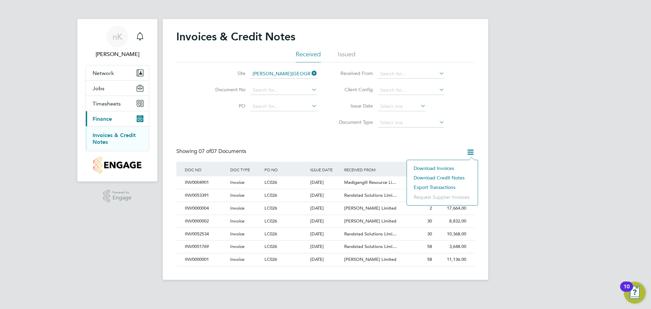
click at [428, 148] on div "Showing 07 of 07 Documents" at bounding box center [325, 155] width 298 height 14
click at [243, 261] on span "Invoice" at bounding box center [237, 259] width 14 height 6
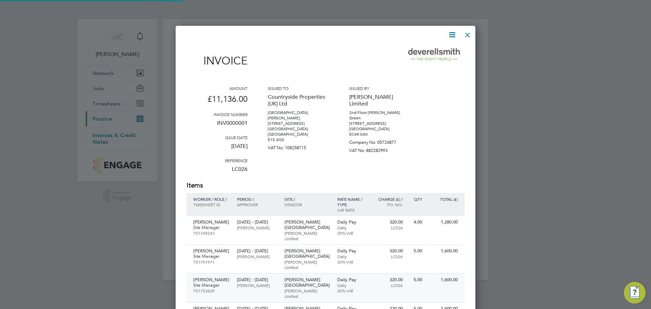
scroll to position [472, 300]
click at [455, 34] on icon at bounding box center [452, 35] width 8 height 8
click at [437, 50] on li "Download Invoice" at bounding box center [431, 50] width 47 height 9
drag, startPoint x: 466, startPoint y: 34, endPoint x: 478, endPoint y: 58, distance: 27.4
click at [466, 34] on div at bounding box center [467, 33] width 12 height 12
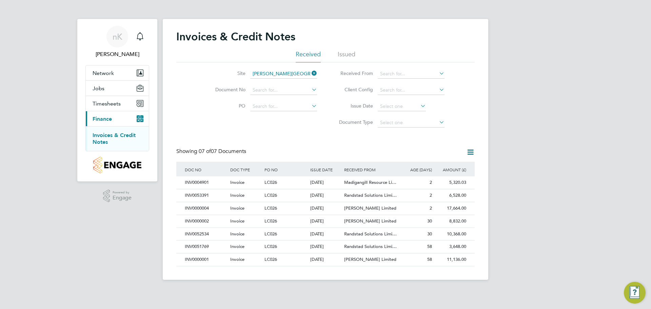
click at [501, 117] on div "nK [PERSON_NAME] Notifications Applications: Network Team Members Sites Workers…" at bounding box center [325, 145] width 651 height 291
click at [109, 102] on span "Timesheets" at bounding box center [107, 103] width 28 height 6
drag, startPoint x: 274, startPoint y: 140, endPoint x: 268, endPoint y: 131, distance: 10.6
click at [274, 140] on div "Invoices & Credit Notes Received Issued Site [PERSON_NAME] Place Document No PO…" at bounding box center [325, 148] width 298 height 236
click at [264, 218] on div "LC026" at bounding box center [285, 221] width 45 height 13
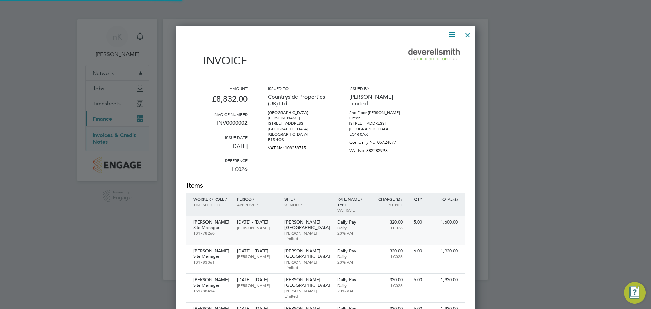
scroll to position [425, 300]
click at [456, 33] on icon at bounding box center [452, 35] width 8 height 8
click at [428, 54] on li "Download Invoice" at bounding box center [431, 50] width 47 height 9
drag, startPoint x: 467, startPoint y: 35, endPoint x: 467, endPoint y: 61, distance: 26.4
click at [467, 35] on div at bounding box center [467, 33] width 12 height 12
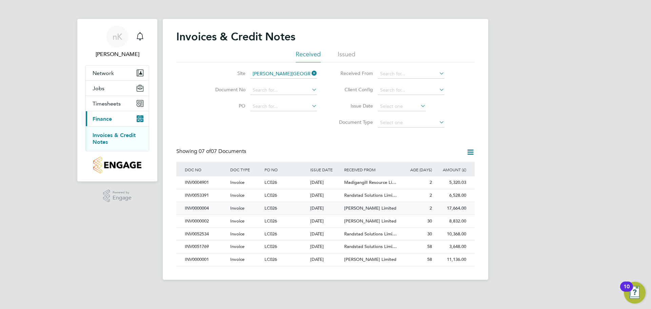
click at [291, 210] on div "LC026" at bounding box center [285, 208] width 45 height 13
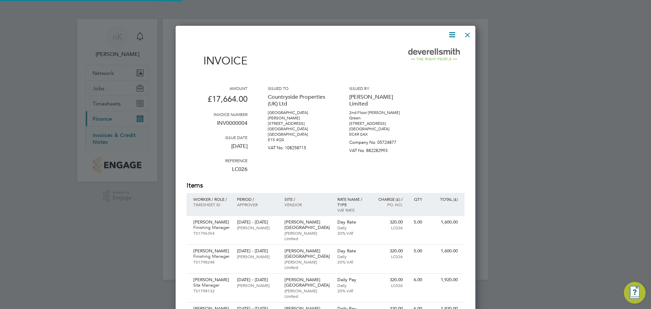
scroll to position [542, 300]
click at [455, 33] on icon at bounding box center [452, 35] width 8 height 8
click at [431, 51] on li "Download Invoice" at bounding box center [431, 50] width 47 height 9
drag, startPoint x: 466, startPoint y: 35, endPoint x: 449, endPoint y: 110, distance: 77.0
click at [466, 35] on div at bounding box center [467, 33] width 12 height 12
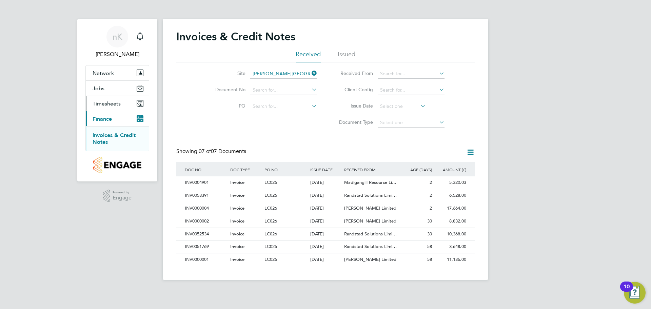
click at [114, 105] on span "Timesheets" at bounding box center [107, 103] width 28 height 6
click at [108, 96] on button "Timesheets" at bounding box center [117, 103] width 63 height 15
click at [107, 119] on link "Timesheets" at bounding box center [107, 120] width 28 height 6
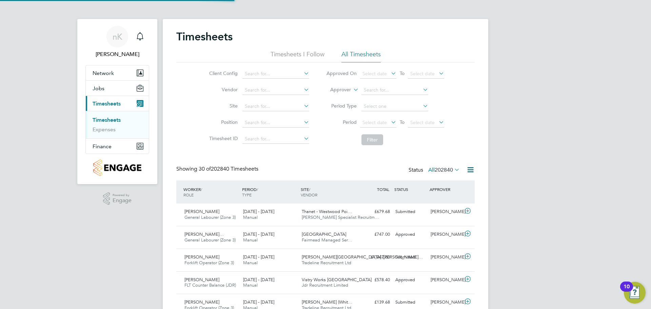
scroll to position [17, 59]
click at [261, 108] on input at bounding box center [275, 106] width 67 height 9
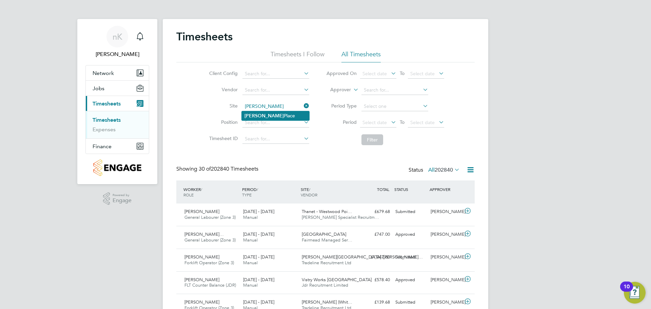
click at [257, 113] on b "[PERSON_NAME]" at bounding box center [263, 116] width 39 height 6
type input "[PERSON_NAME][GEOGRAPHIC_DATA]"
click at [376, 140] on button "Filter" at bounding box center [372, 139] width 22 height 11
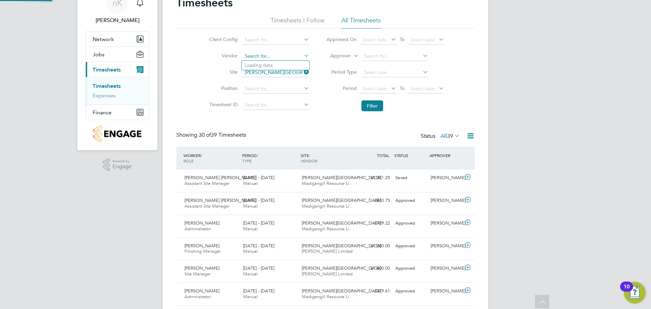
click at [283, 55] on input at bounding box center [275, 56] width 67 height 9
click at [261, 64] on li "Dever ell [PERSON_NAME] Limited" at bounding box center [295, 65] width 107 height 9
type input "[PERSON_NAME] Limited"
click at [376, 102] on button "Filter" at bounding box center [372, 105] width 22 height 11
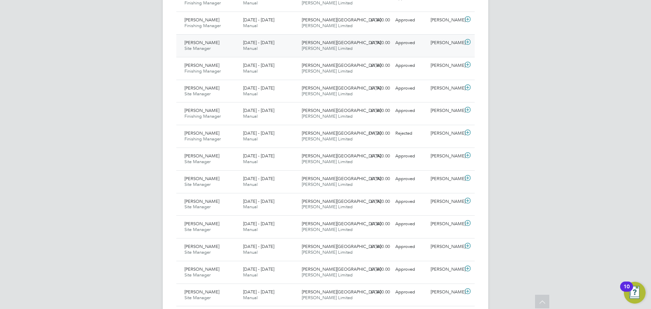
scroll to position [270, 0]
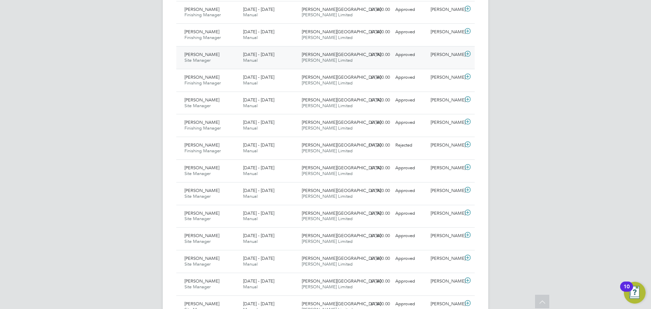
click at [379, 57] on div "£1,920.00 Approved" at bounding box center [374, 54] width 35 height 11
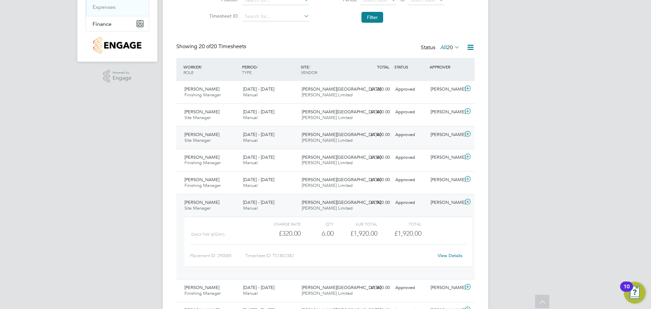
scroll to position [135, 0]
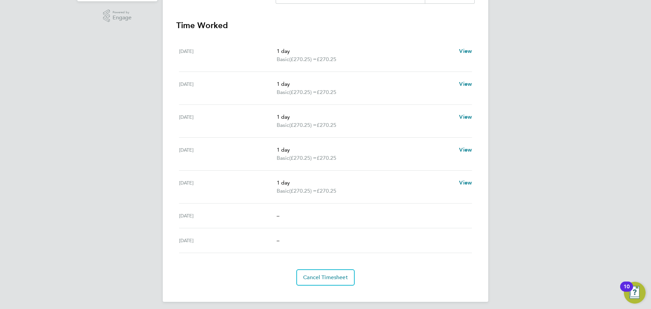
scroll to position [186, 0]
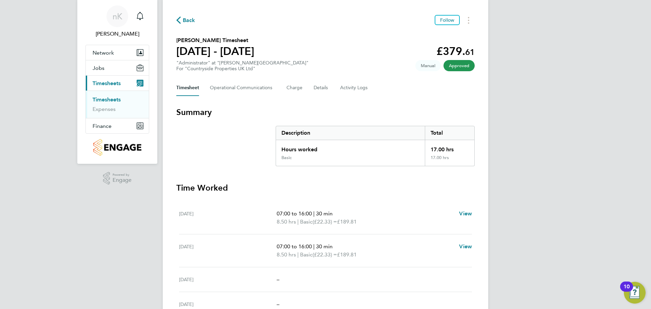
scroll to position [20, 0]
click at [205, 194] on section "Time Worked [DATE] 07:00 to 16:00 | 30 min 8.50 hrs | Basic (£22.33) = £189.81 …" at bounding box center [325, 266] width 298 height 167
click at [300, 86] on button "Charge" at bounding box center [294, 88] width 16 height 16
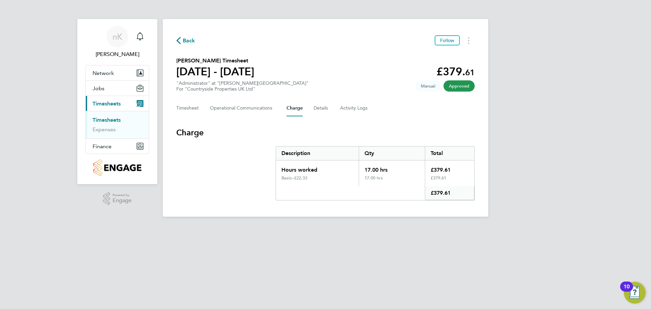
click at [305, 181] on div "Basic – £22.33" at bounding box center [317, 180] width 83 height 11
click at [105, 87] on button "Jobs" at bounding box center [117, 88] width 63 height 15
click at [103, 104] on link "Vacancies" at bounding box center [105, 104] width 24 height 6
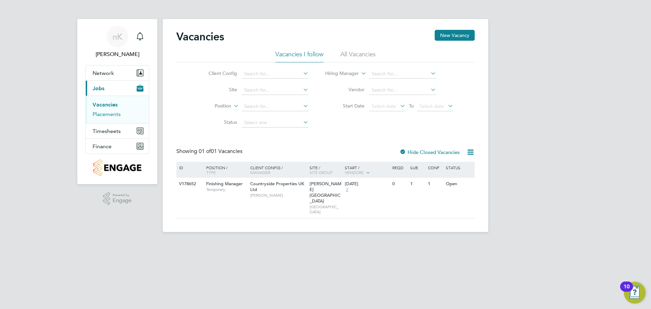
click at [104, 114] on link "Placements" at bounding box center [107, 114] width 28 height 6
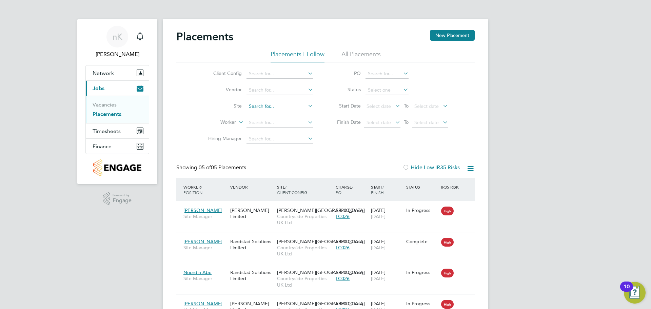
click at [278, 105] on input at bounding box center [279, 106] width 67 height 9
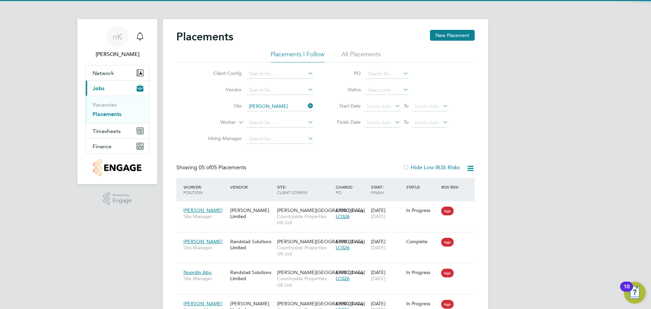
click at [273, 114] on li "[PERSON_NAME][GEOGRAPHIC_DATA]" at bounding box center [279, 115] width 67 height 9
type input "[PERSON_NAME][GEOGRAPHIC_DATA]"
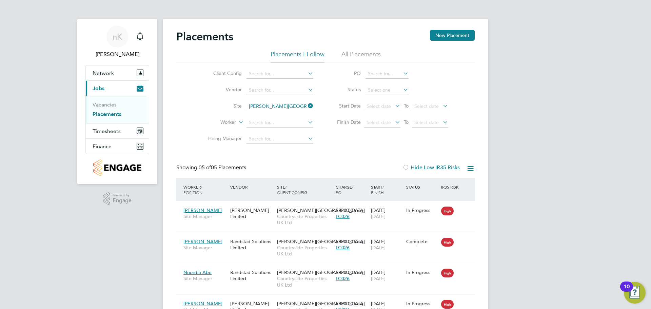
click at [354, 55] on li "All Placements" at bounding box center [360, 56] width 39 height 12
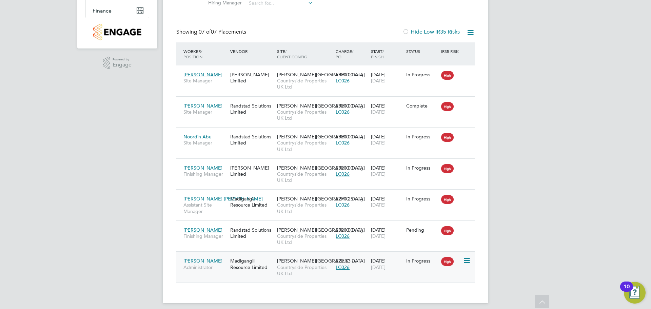
click at [208, 272] on div "Stephanie Wall Administrator" at bounding box center [205, 263] width 47 height 19
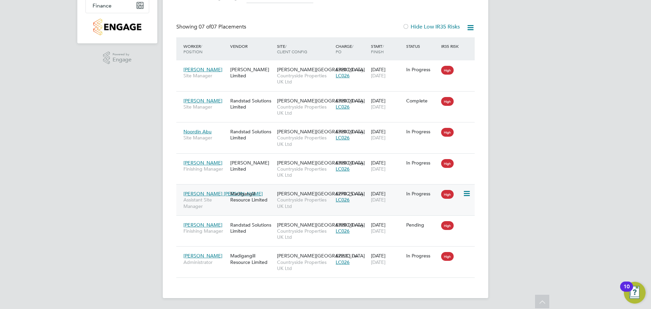
click at [210, 197] on span "Assistant Site Manager" at bounding box center [204, 203] width 43 height 12
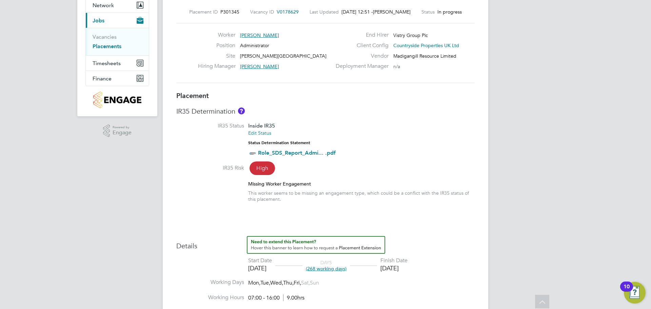
scroll to position [33, 0]
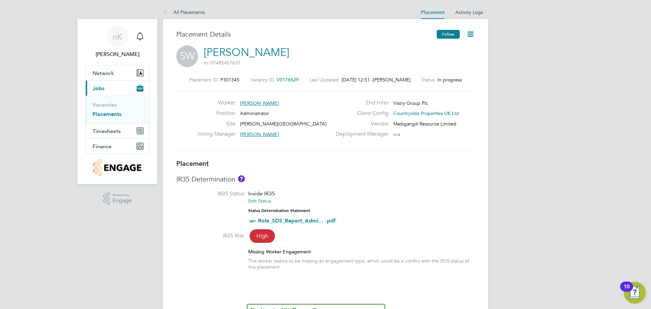
click at [449, 31] on button "Follow" at bounding box center [448, 34] width 23 height 9
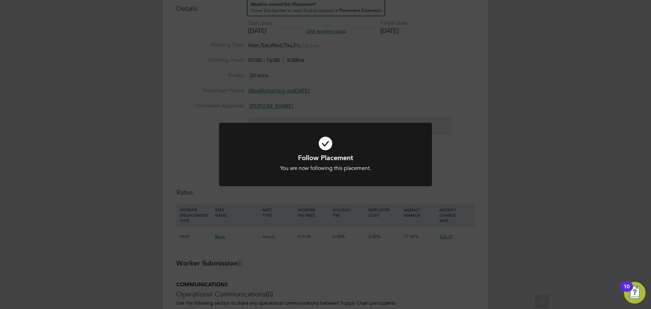
click at [341, 254] on div "Follow Placement You are now following this placement. Cancel Okay" at bounding box center [325, 154] width 651 height 309
